Goal: Complete application form

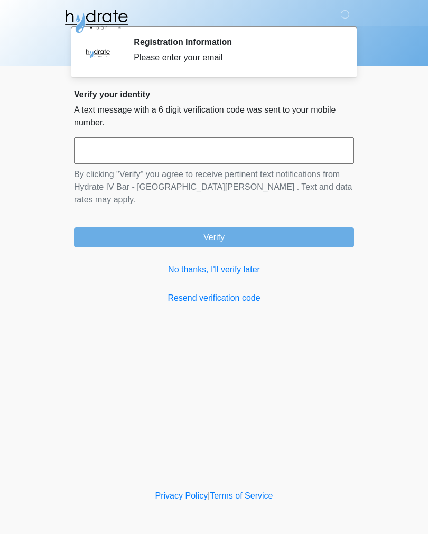
click at [221, 148] on input "text" at bounding box center [214, 150] width 280 height 26
type input "******"
click at [280, 227] on button "Verify" at bounding box center [214, 237] width 280 height 20
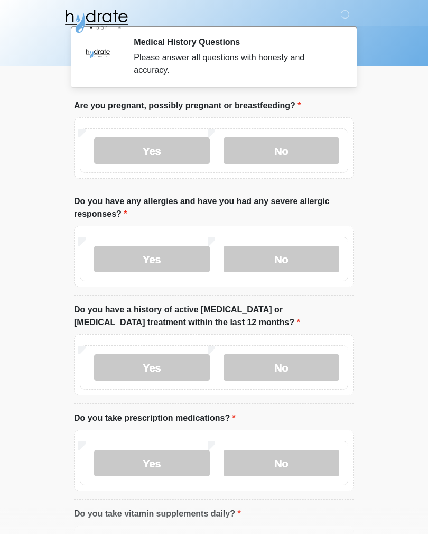
click at [307, 146] on label "No" at bounding box center [282, 150] width 116 height 26
click at [307, 255] on label "No" at bounding box center [282, 259] width 116 height 26
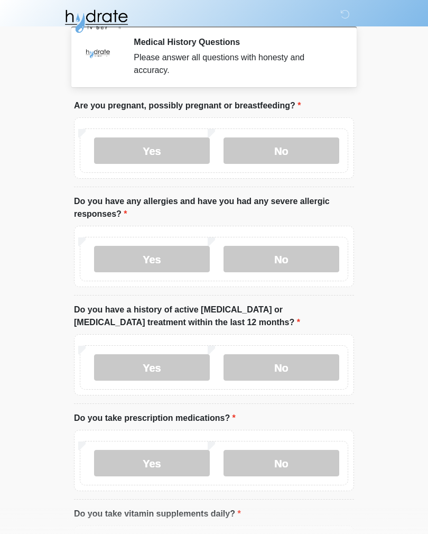
scroll to position [110, 0]
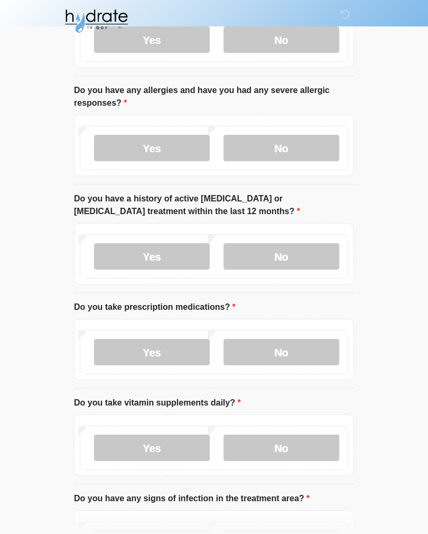
click at [298, 252] on label "No" at bounding box center [282, 257] width 116 height 26
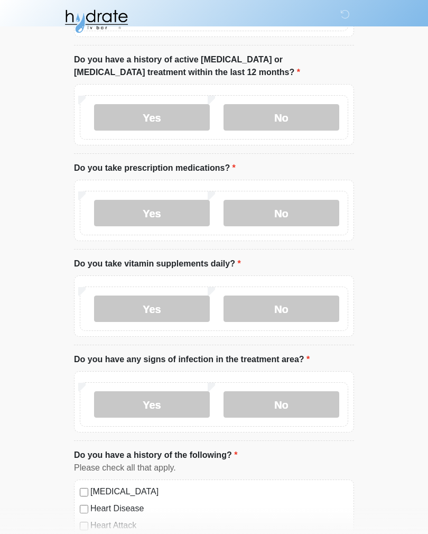
scroll to position [252, 0]
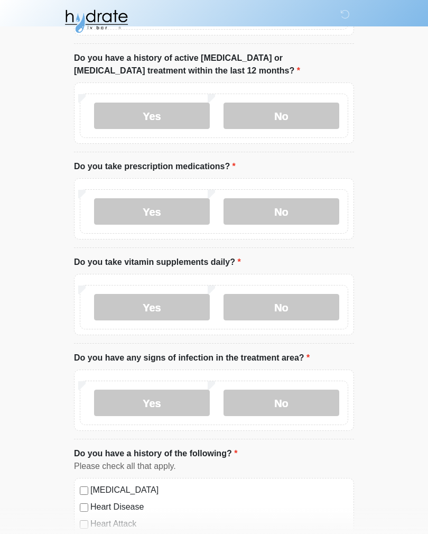
click at [301, 200] on label "No" at bounding box center [282, 211] width 116 height 26
click at [301, 306] on label "No" at bounding box center [282, 307] width 116 height 26
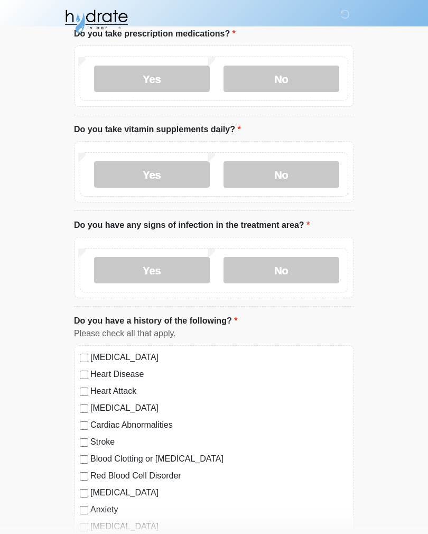
click at [313, 266] on label "No" at bounding box center [282, 270] width 116 height 26
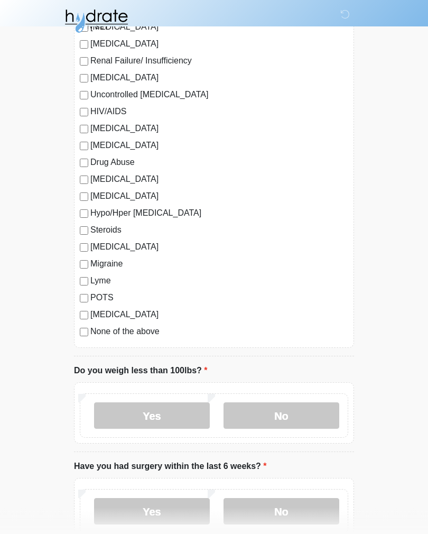
scroll to position [950, 0]
click at [310, 413] on label "No" at bounding box center [282, 416] width 116 height 26
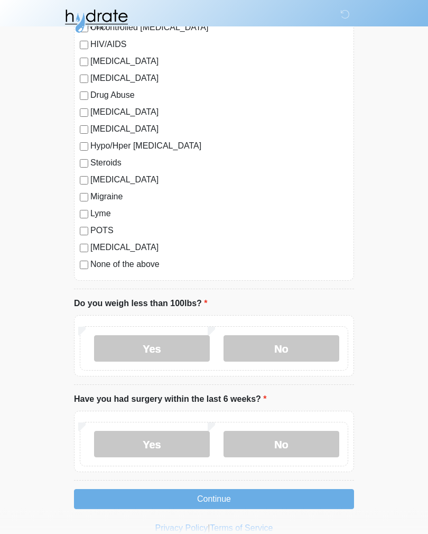
scroll to position [1032, 0]
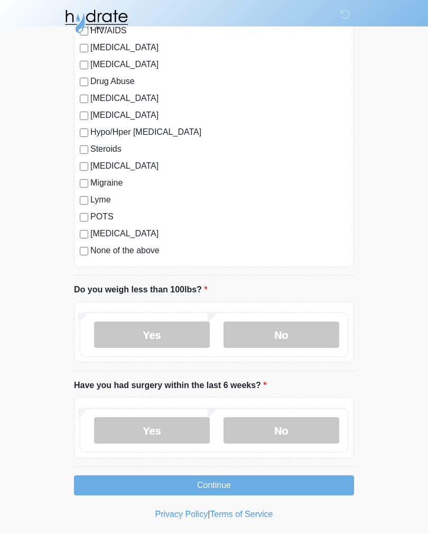
click at [301, 420] on label "No" at bounding box center [282, 430] width 116 height 26
click at [288, 481] on button "Continue" at bounding box center [214, 485] width 280 height 20
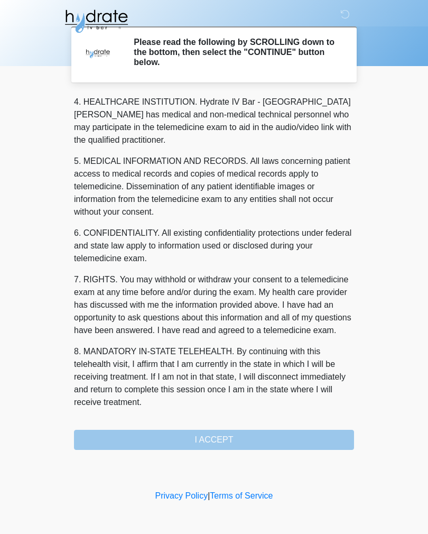
scroll to position [303, 0]
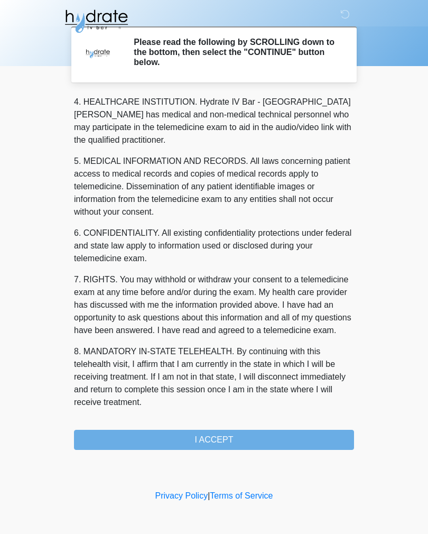
click at [275, 437] on button "I ACCEPT" at bounding box center [214, 440] width 280 height 20
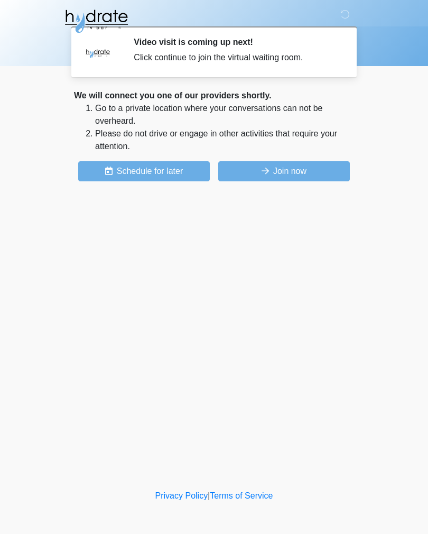
click at [303, 171] on button "Join now" at bounding box center [284, 171] width 132 height 20
